Goal: Find specific page/section

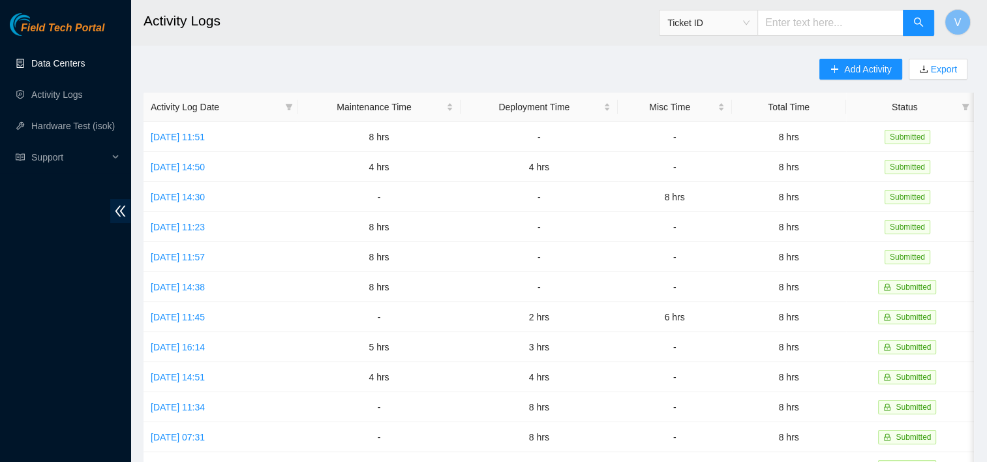
click at [69, 61] on link "Data Centers" at bounding box center [57, 63] width 53 height 10
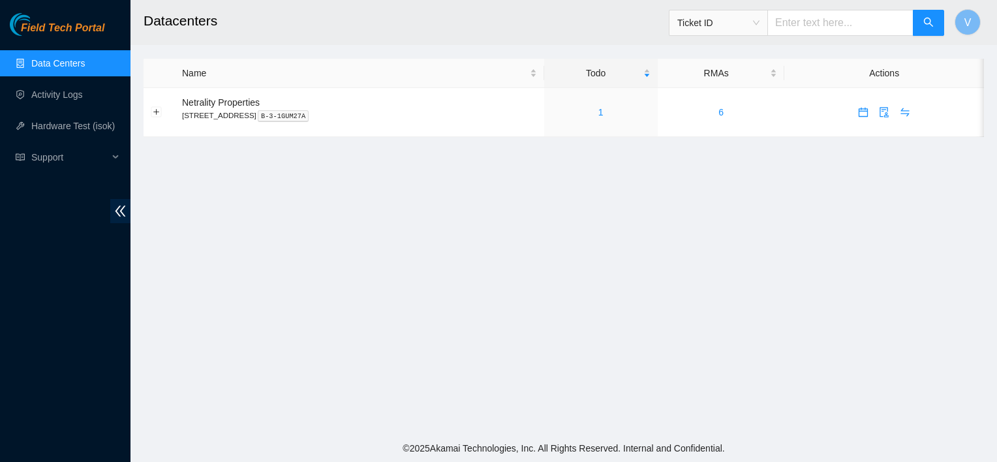
click at [892, 321] on main "Datacenters Ticket ID V Name Todo RMAs Actions Netrality Properties [STREET_ADD…" at bounding box center [563, 217] width 866 height 434
